Goal: Task Accomplishment & Management: Use online tool/utility

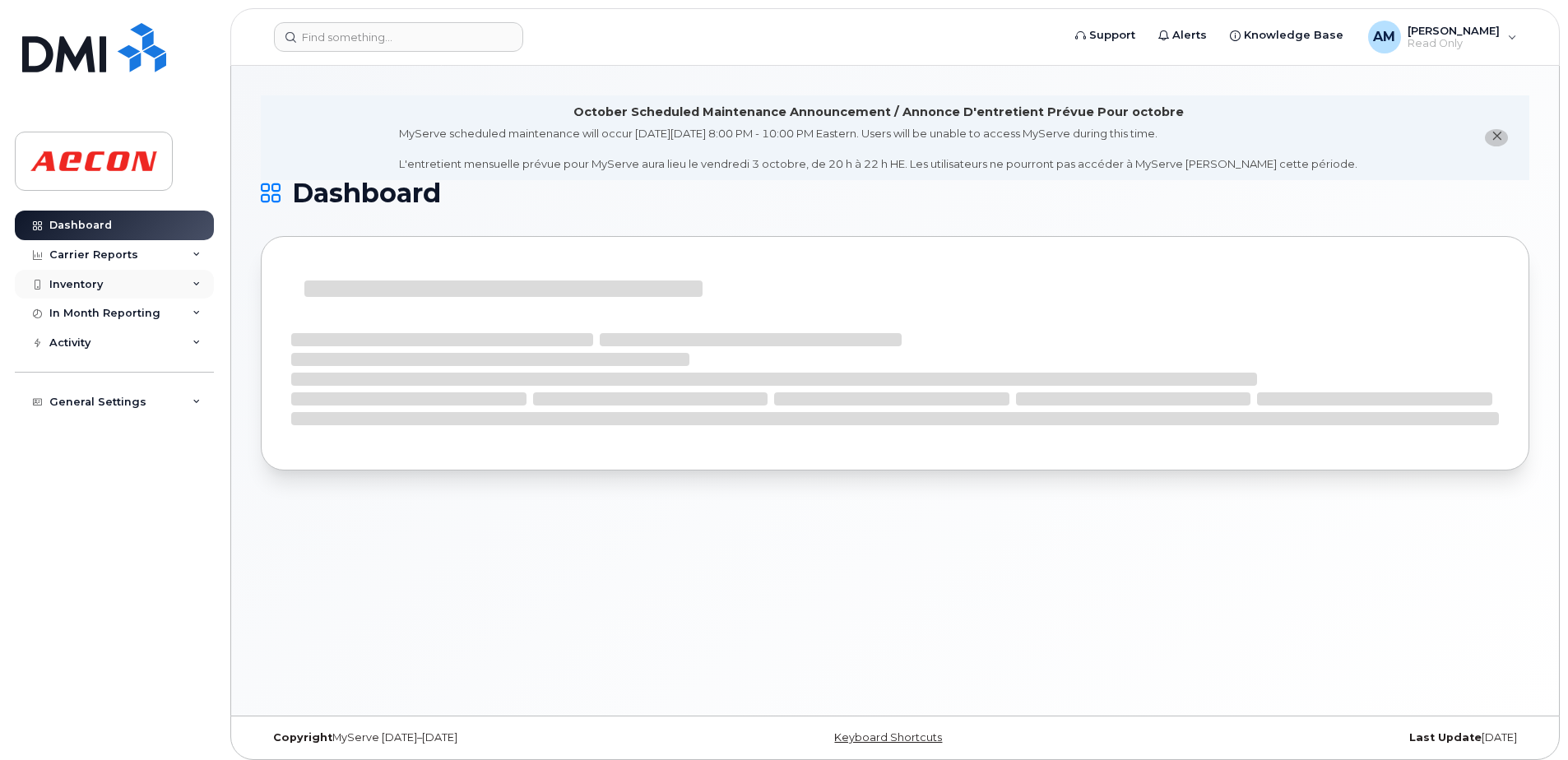
click at [138, 280] on div "Inventory" at bounding box center [114, 285] width 199 height 30
click at [119, 312] on div "Mobility Devices" at bounding box center [104, 314] width 93 height 15
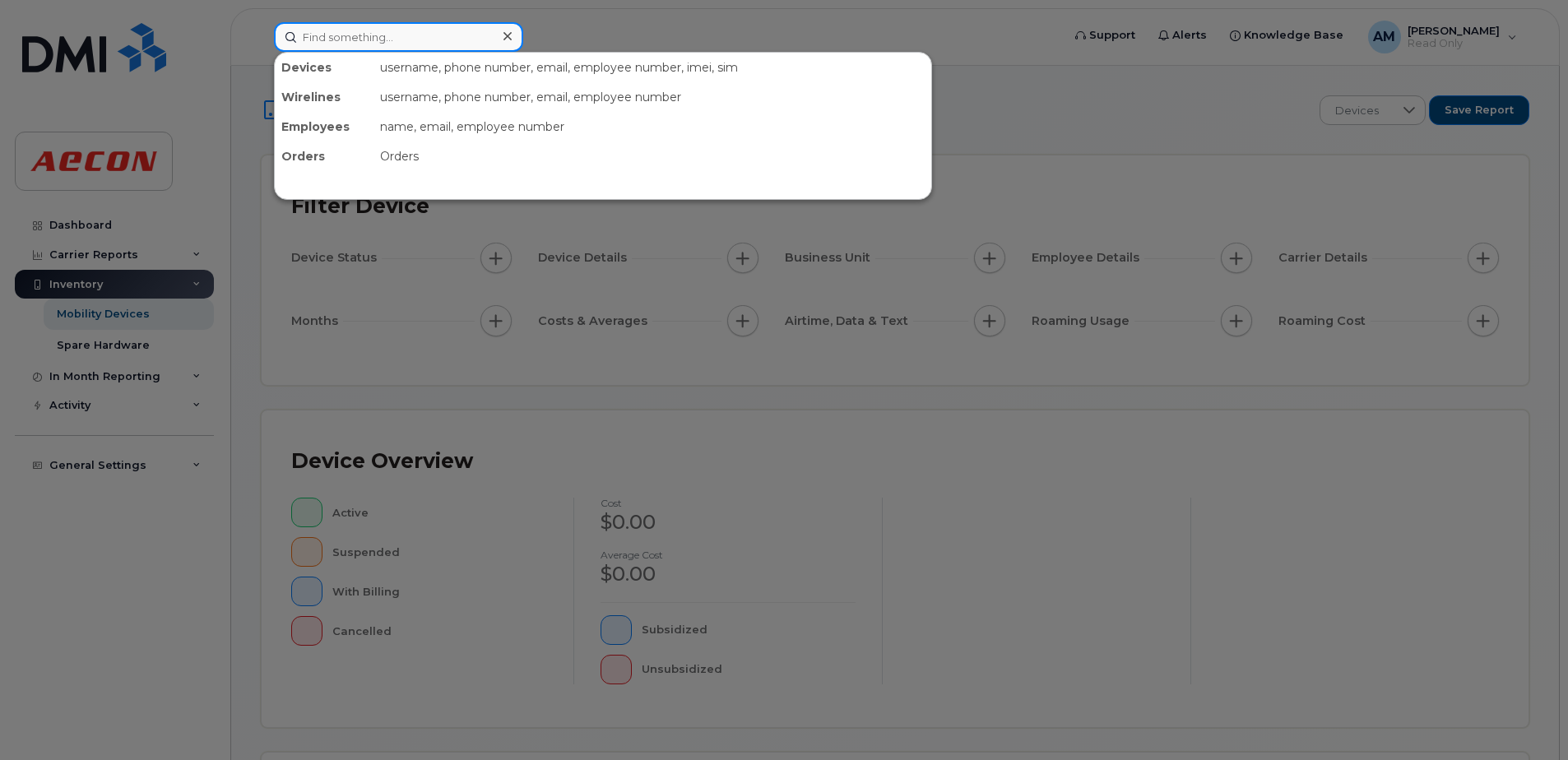
click at [385, 41] on input at bounding box center [399, 37] width 249 height 30
type input "4162992575"
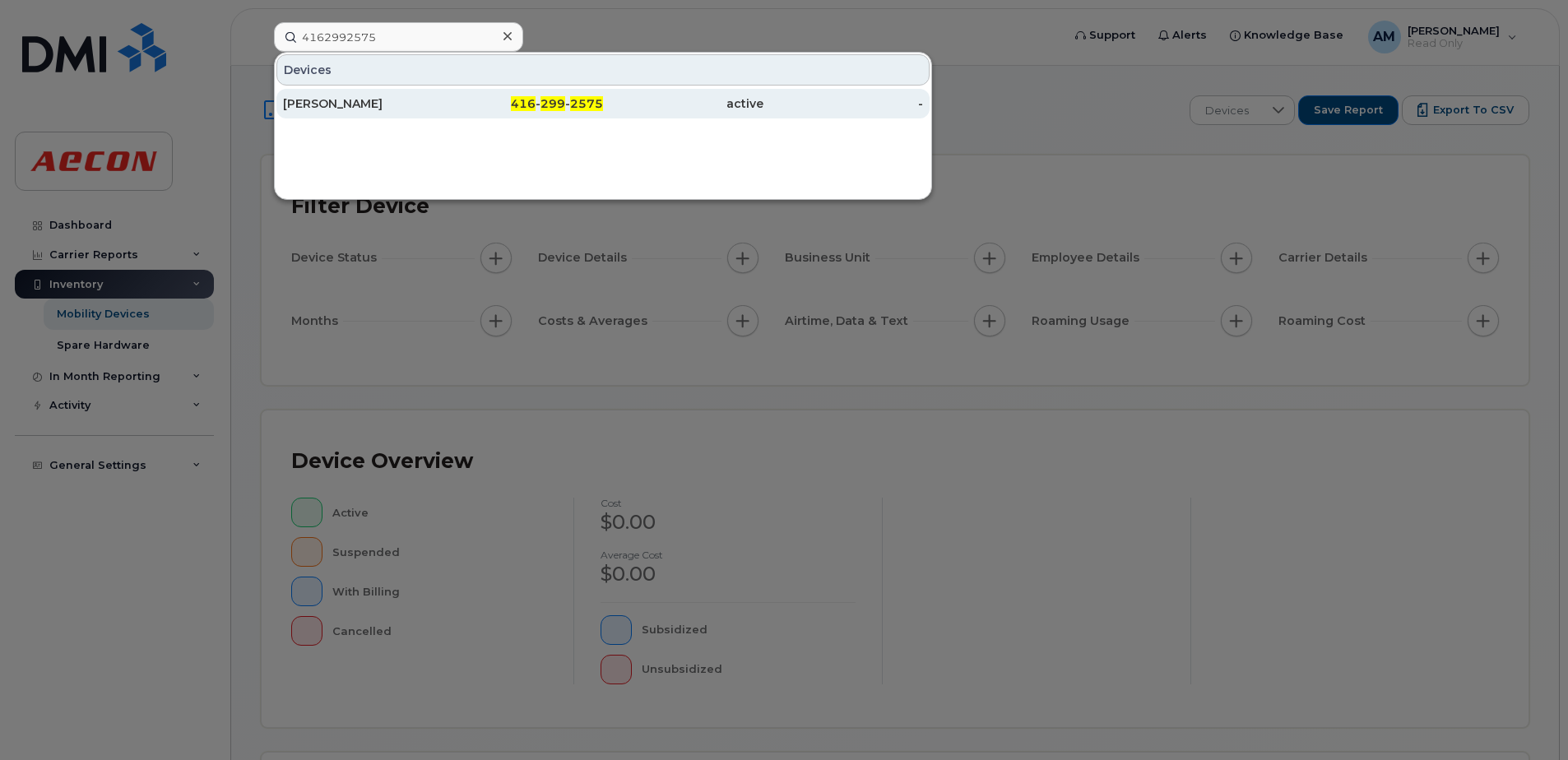
click at [400, 99] on div "[PERSON_NAME]" at bounding box center [363, 104] width 161 height 17
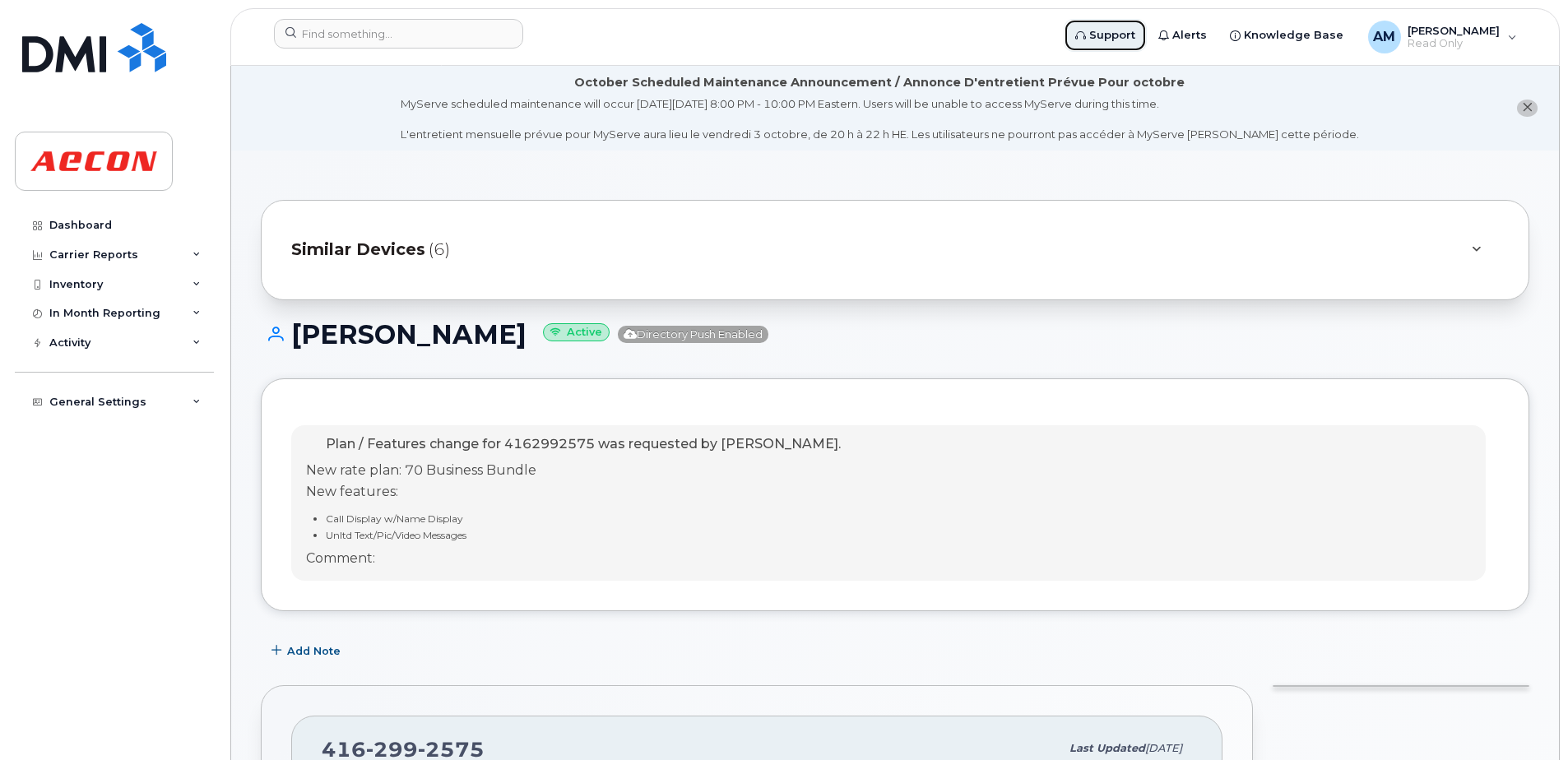
click at [1134, 30] on span "Support" at bounding box center [1112, 35] width 46 height 17
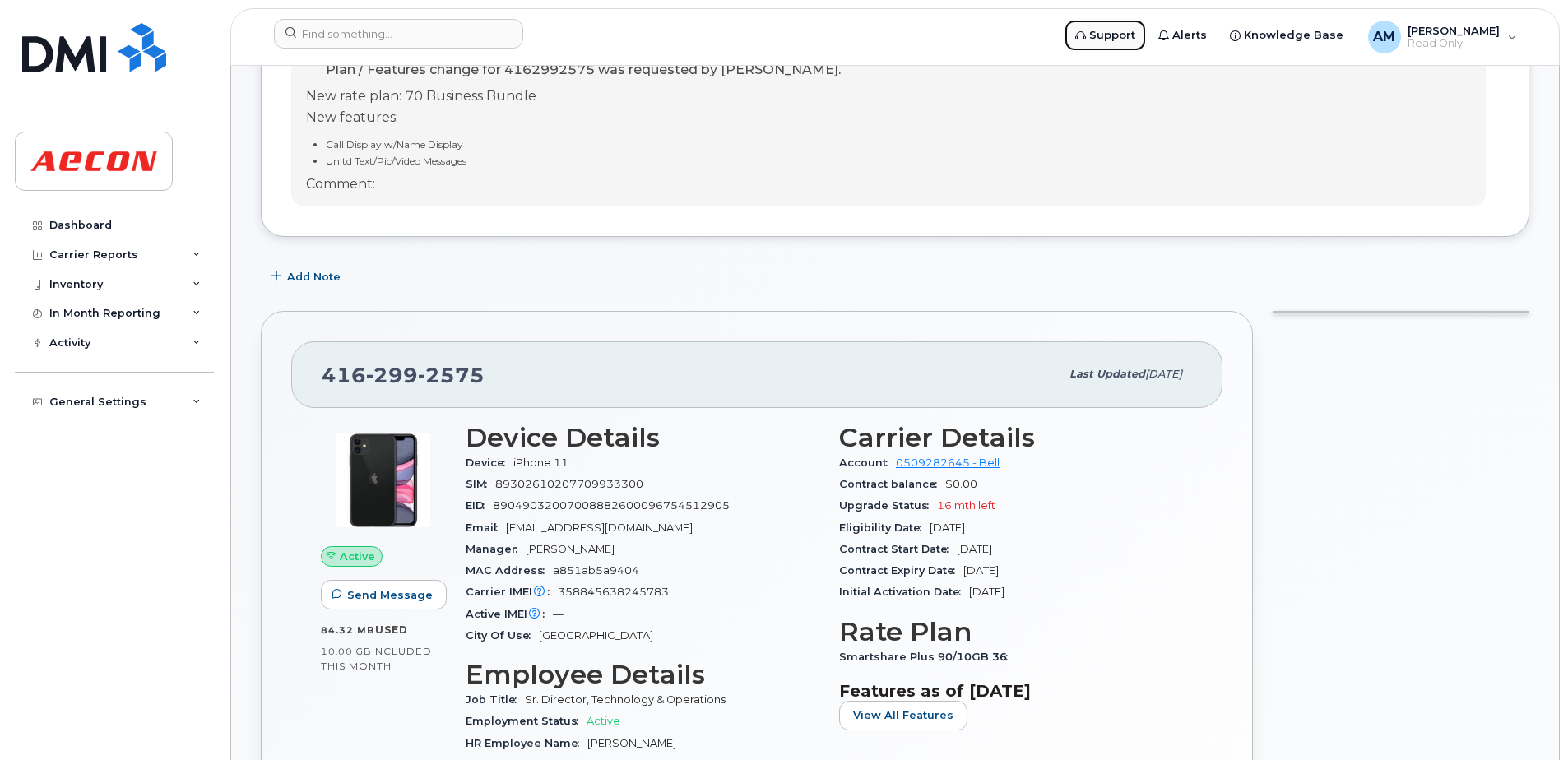
scroll to position [411, 0]
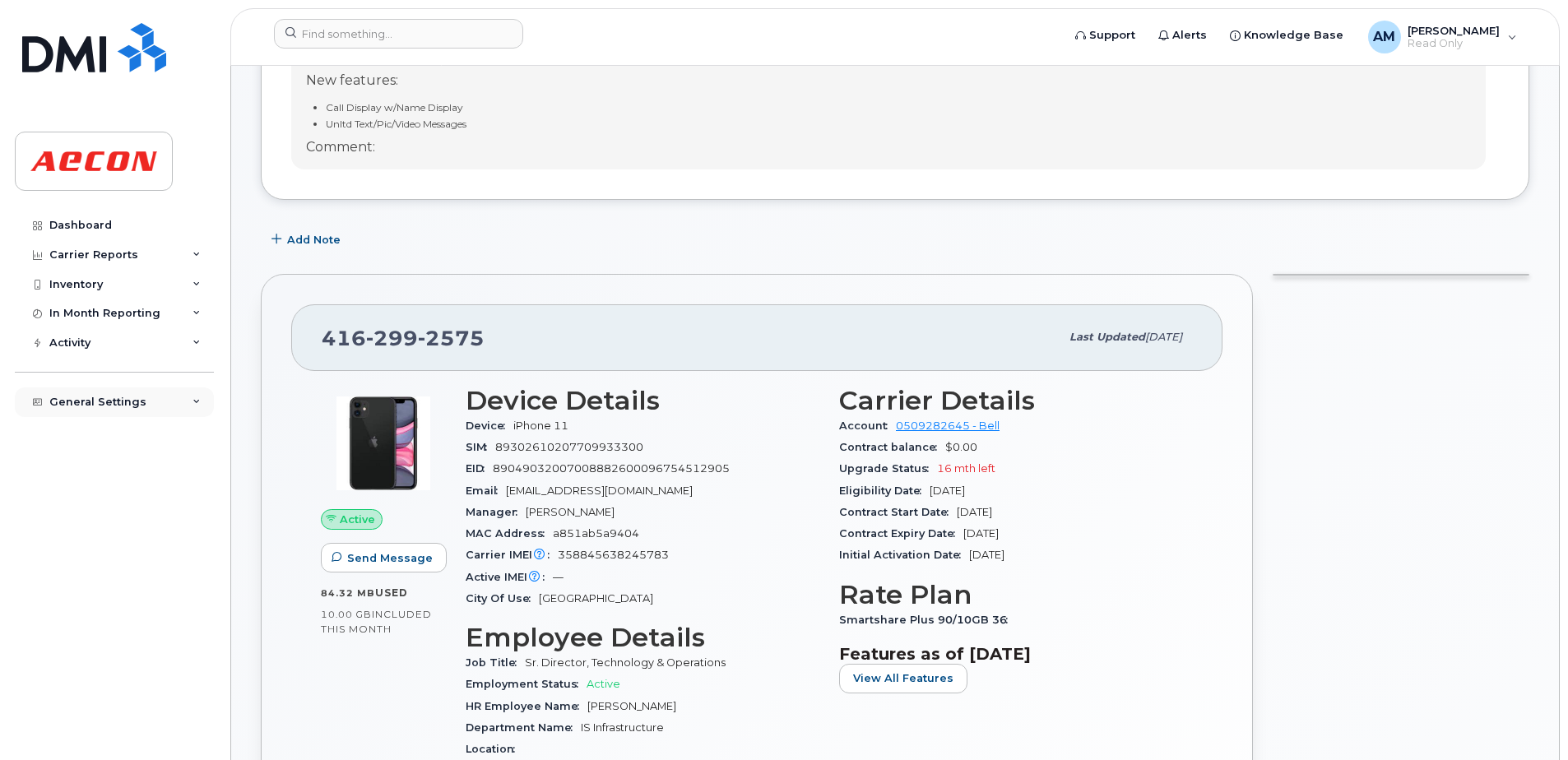
click at [70, 387] on div "General Settings" at bounding box center [114, 402] width 199 height 30
click at [90, 335] on div "Activity" at bounding box center [114, 344] width 199 height 30
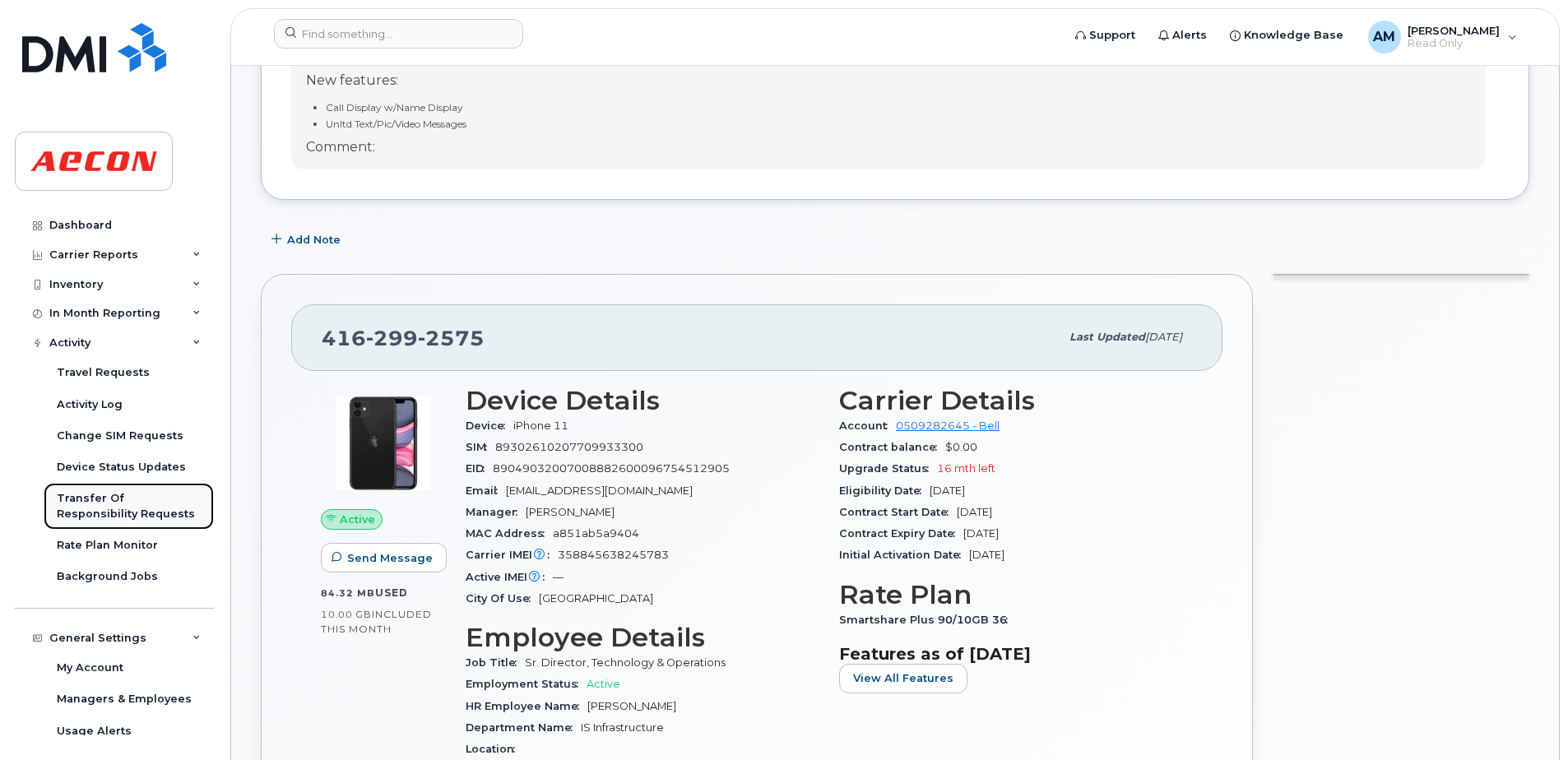
click at [127, 507] on div "Transfer Of Responsibility Requests" at bounding box center [129, 506] width 144 height 31
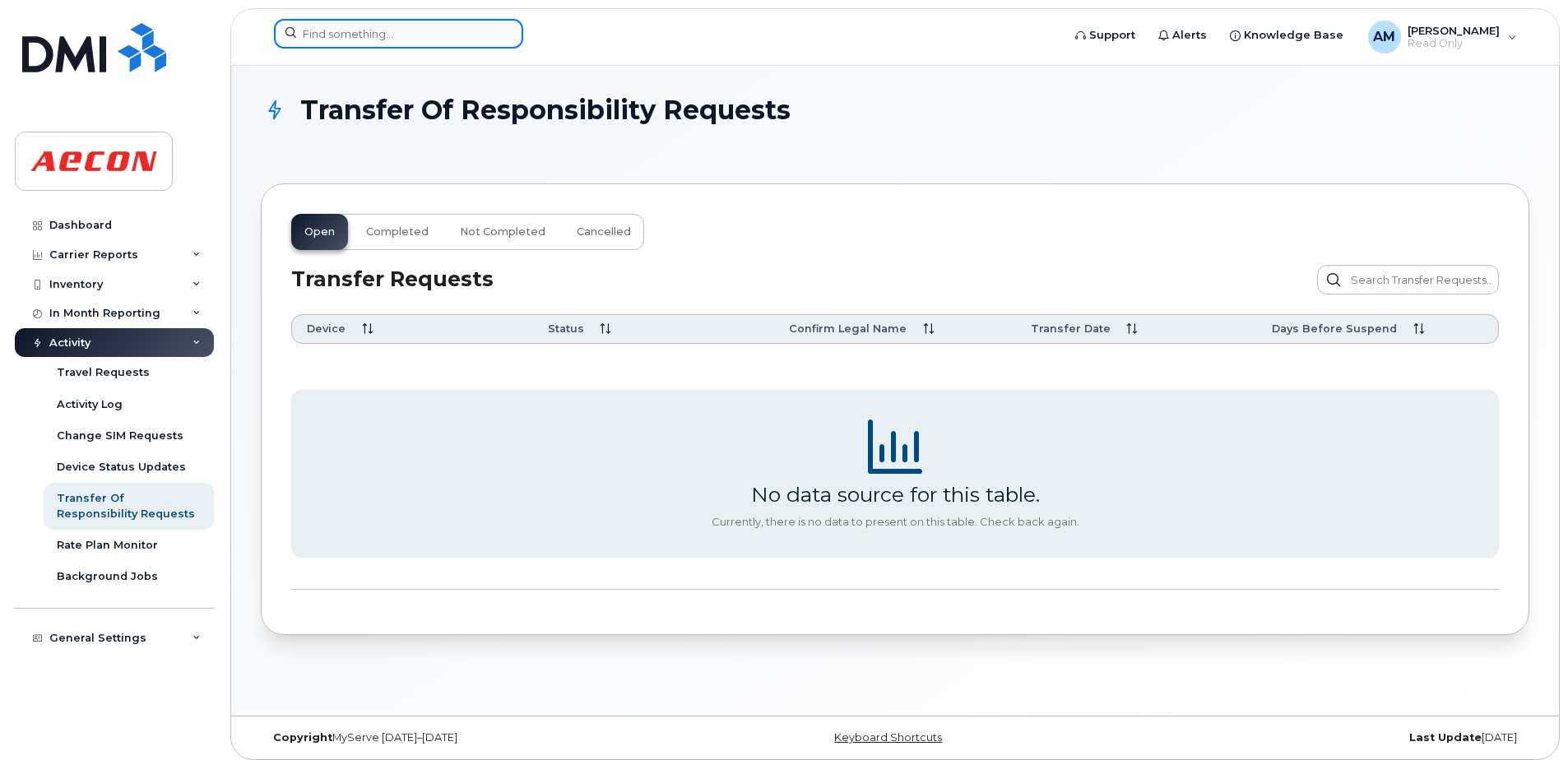
click at [341, 31] on input at bounding box center [399, 34] width 249 height 30
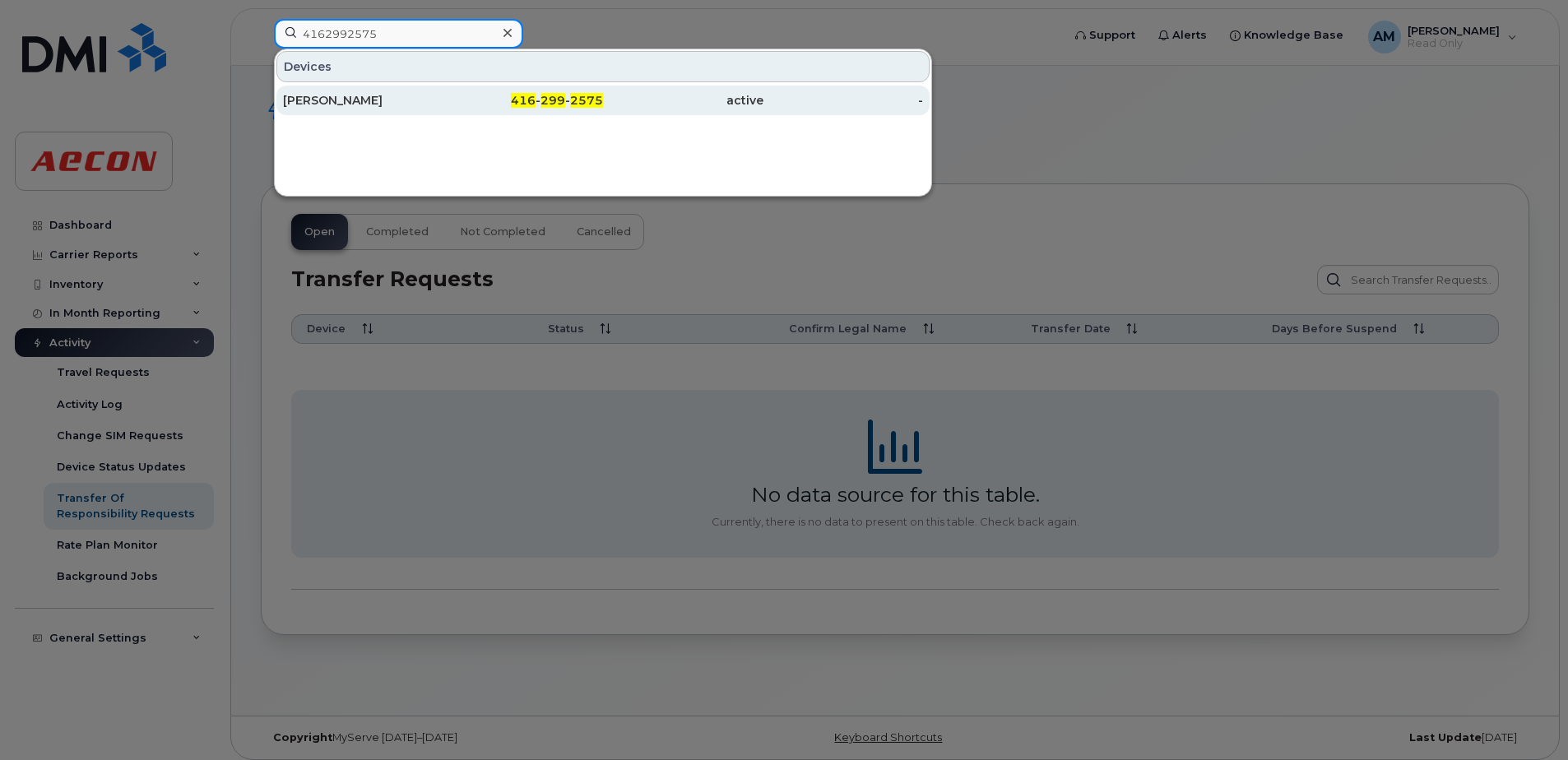
type input "4162992575"
click at [479, 97] on div "416 - 299 - 2575" at bounding box center [524, 100] width 161 height 17
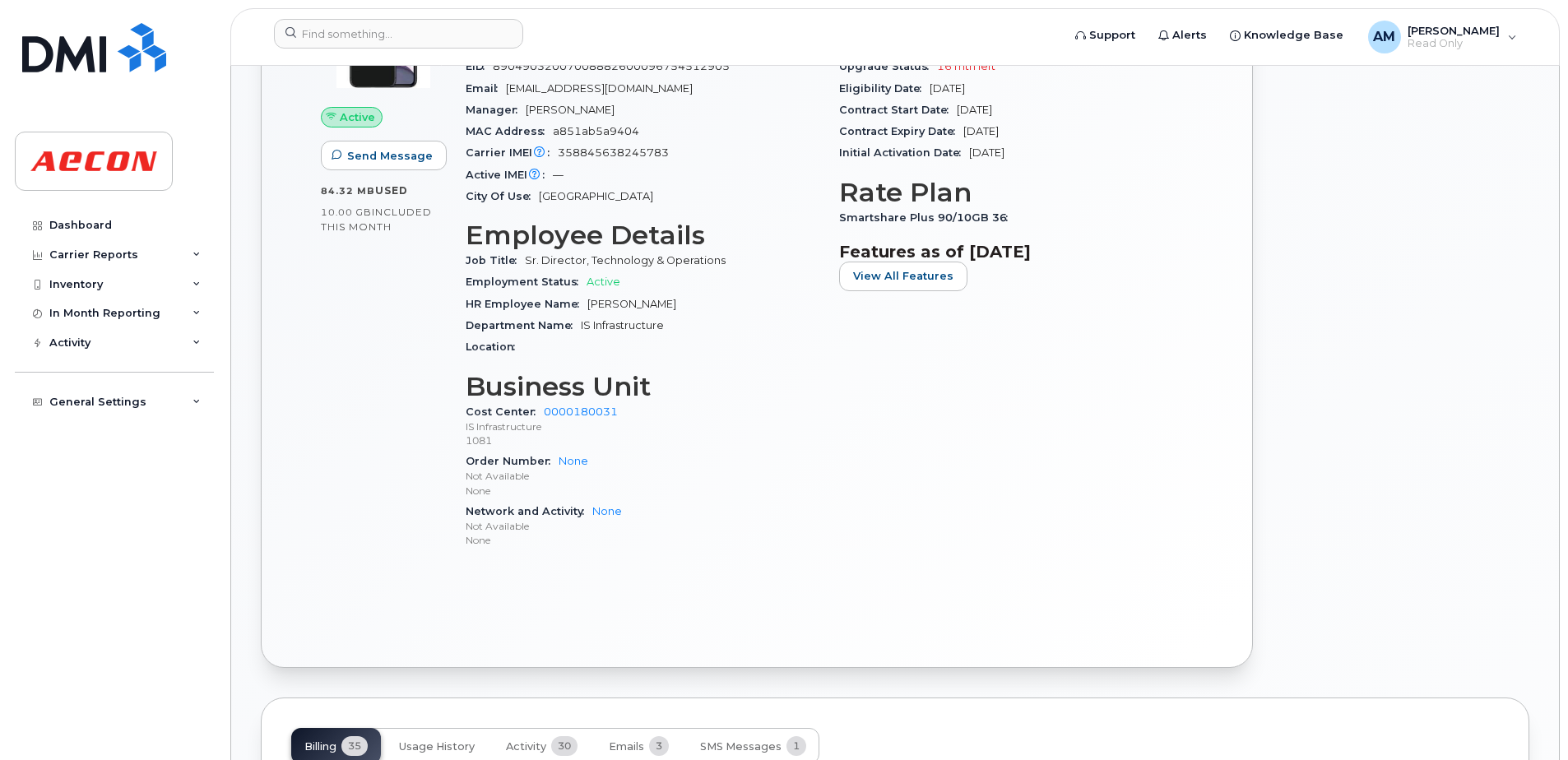
scroll to position [658, 0]
